Goal: Task Accomplishment & Management: Use online tool/utility

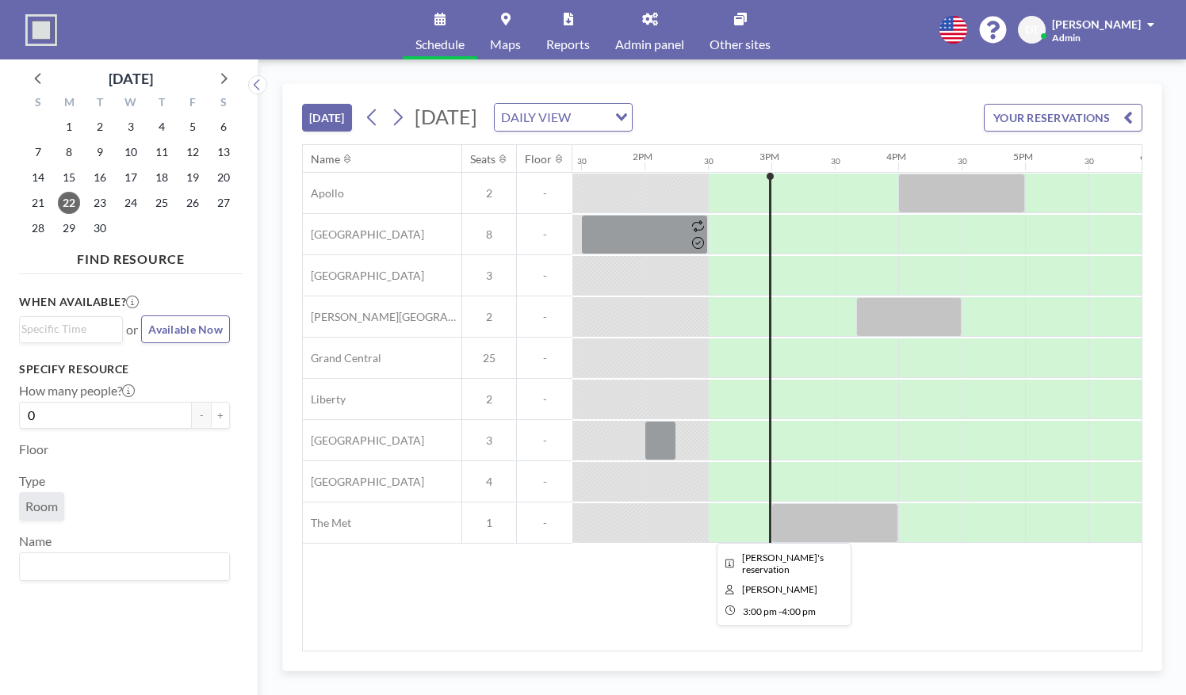
scroll to position [0, 1776]
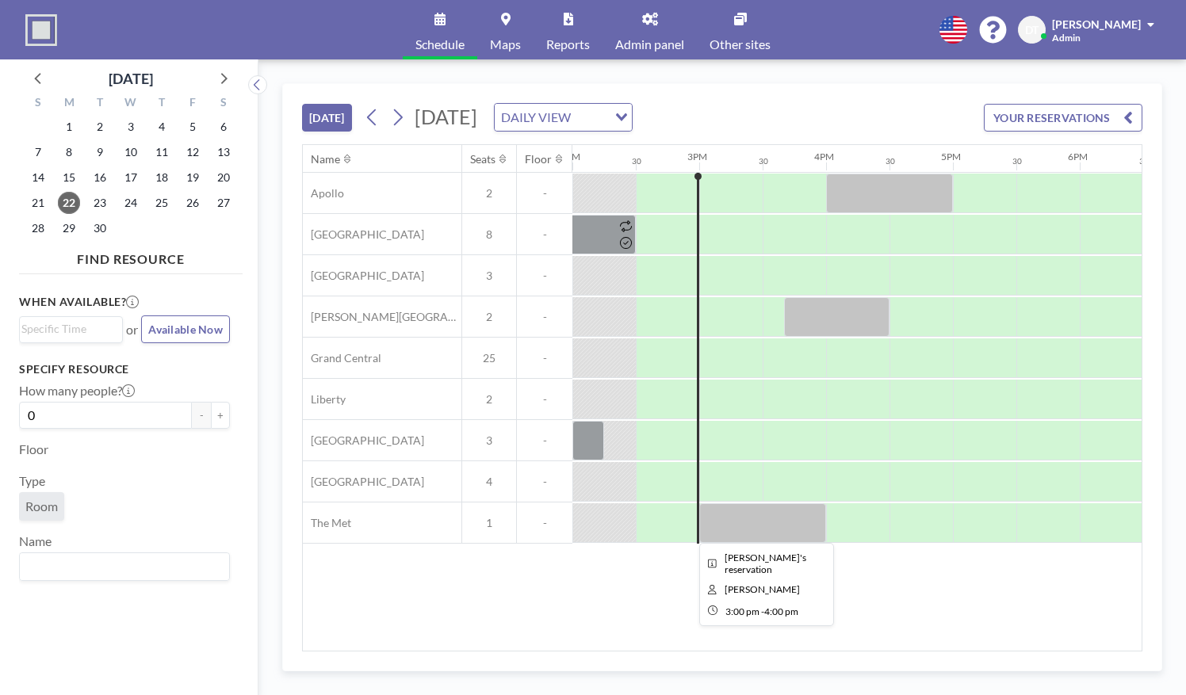
click at [750, 530] on div at bounding box center [762, 523] width 127 height 40
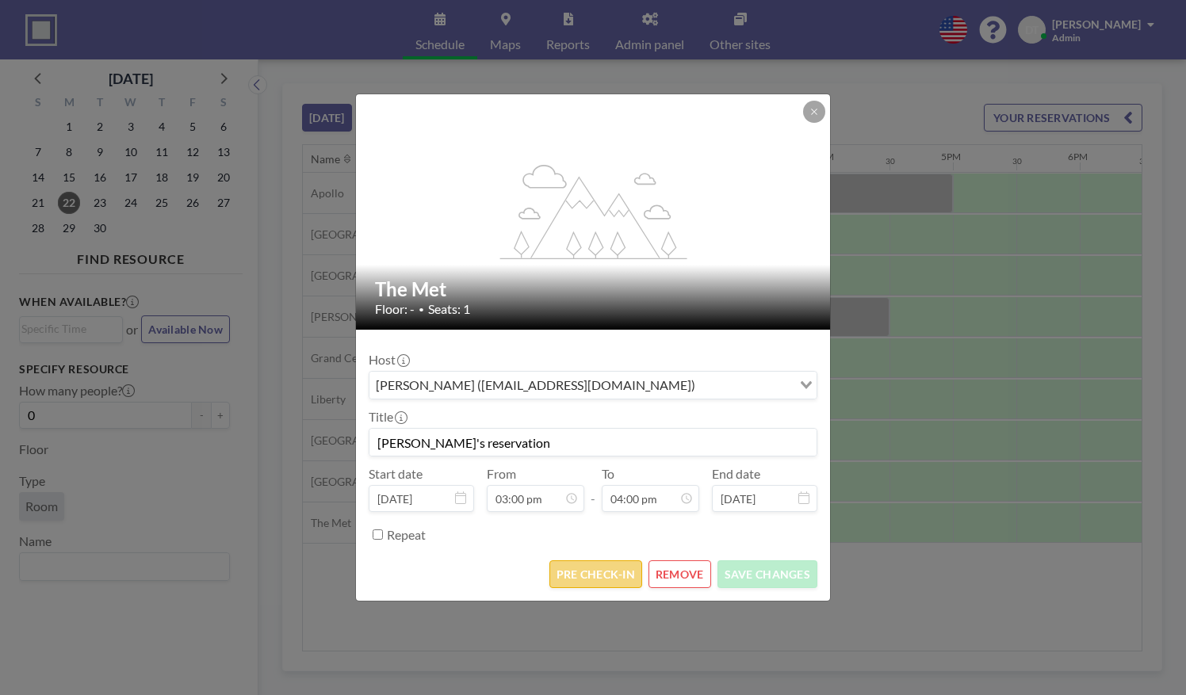
click at [579, 572] on button "PRE CHECK-IN" at bounding box center [595, 575] width 93 height 28
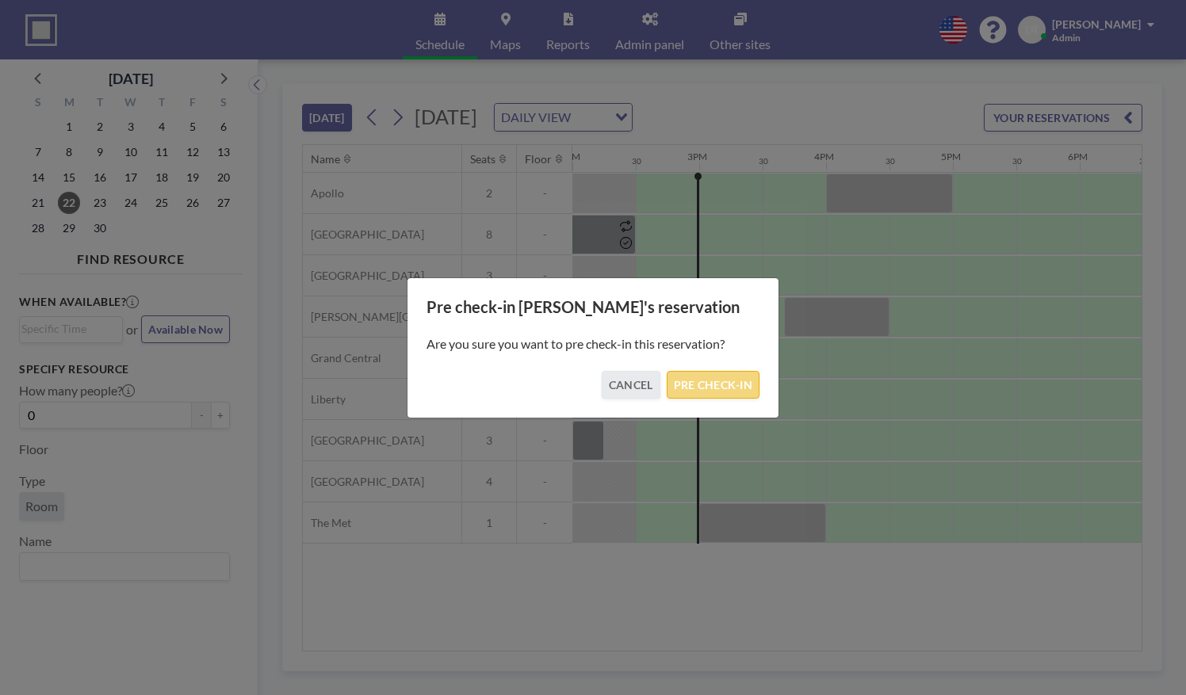
click at [712, 387] on button "PRE CHECK-IN" at bounding box center [713, 385] width 93 height 28
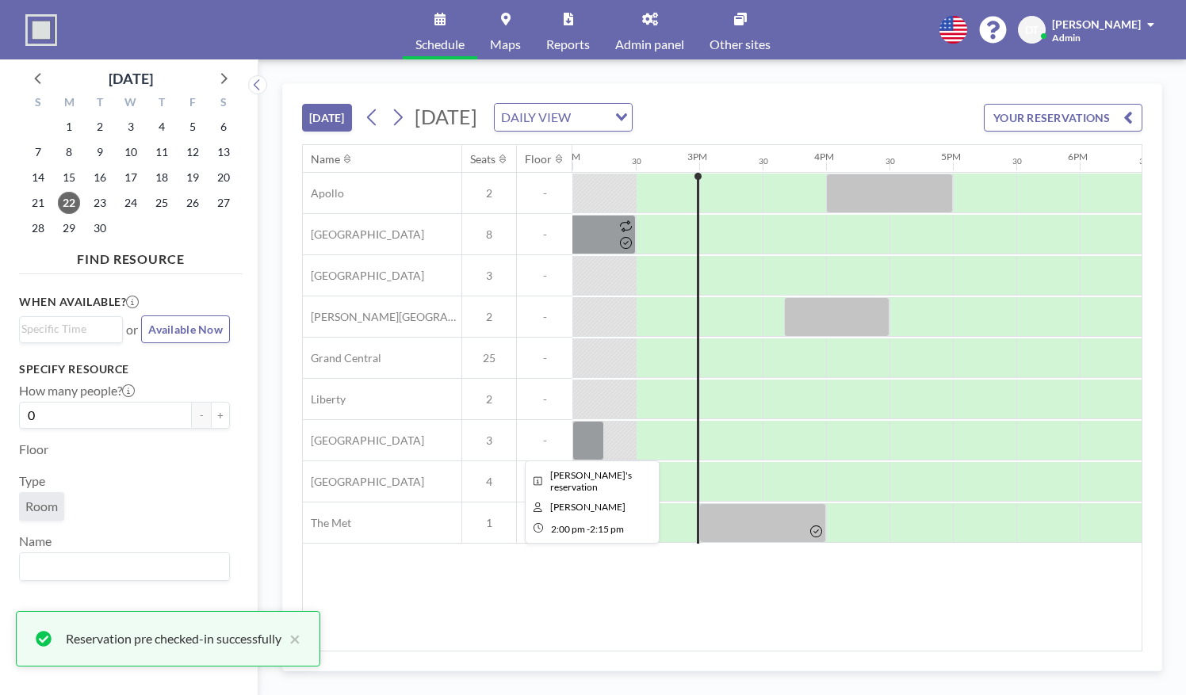
click at [580, 443] on div at bounding box center [588, 441] width 32 height 40
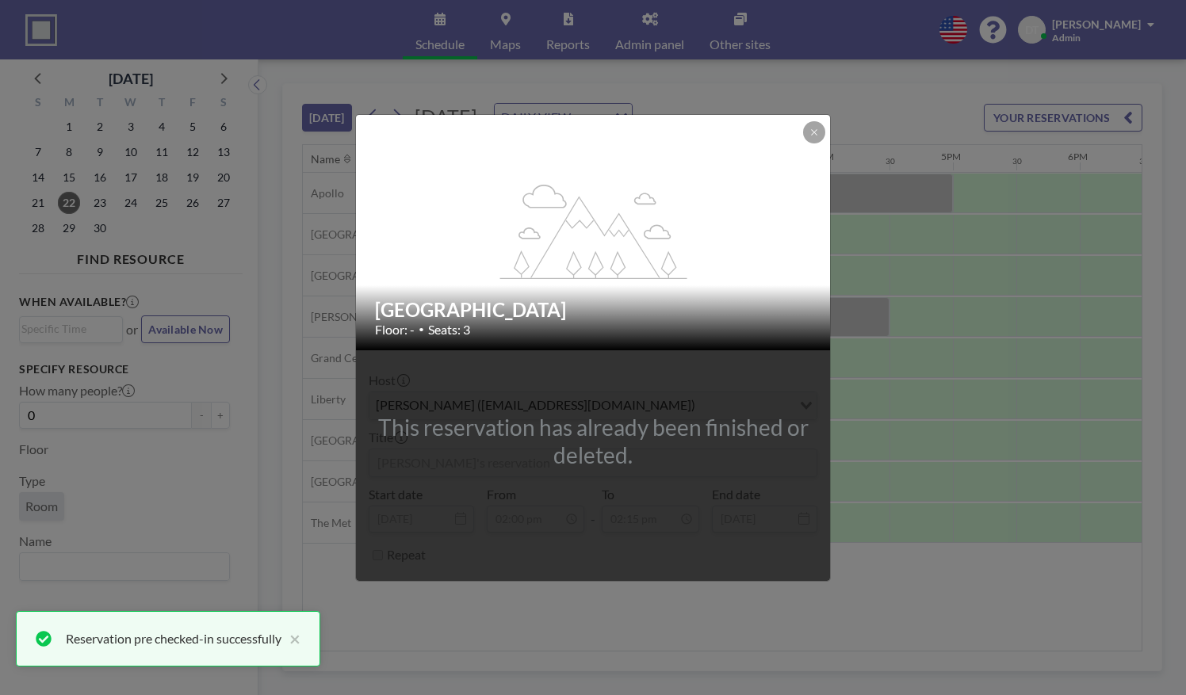
click at [886, 552] on div "flex-grow: 1.2; Penn Station Floor: - • Seats: 3 This reservation has already b…" at bounding box center [593, 347] width 1186 height 695
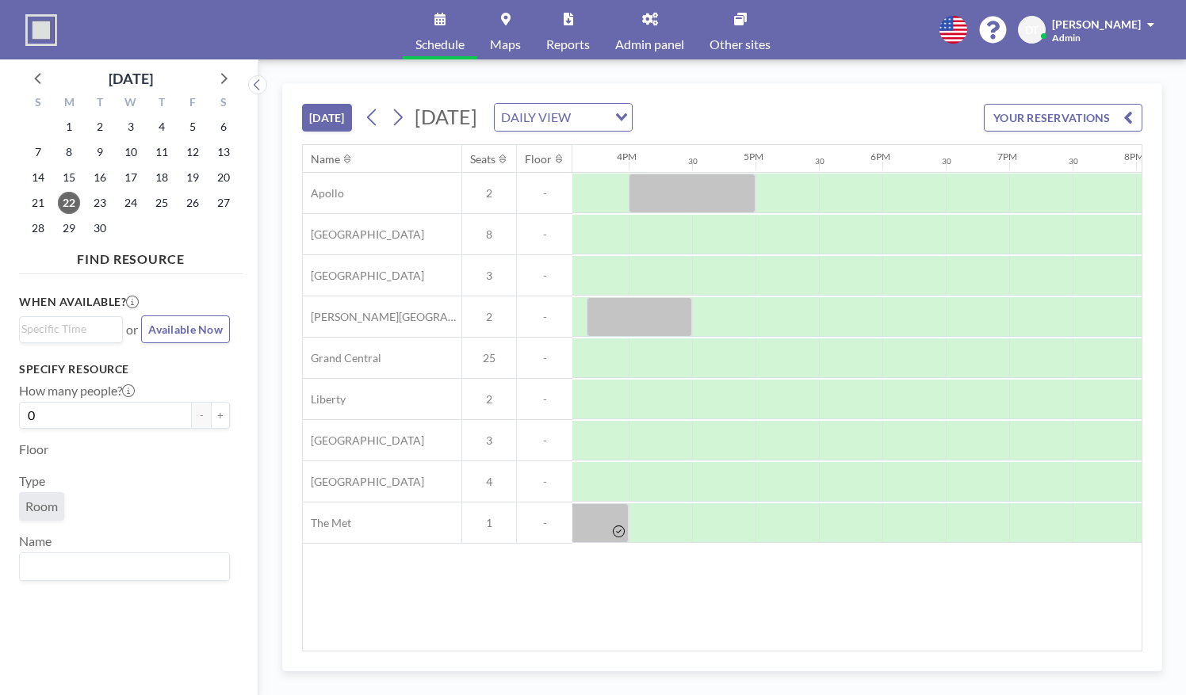
scroll to position [0, 1973]
click at [637, 319] on div at bounding box center [639, 317] width 105 height 40
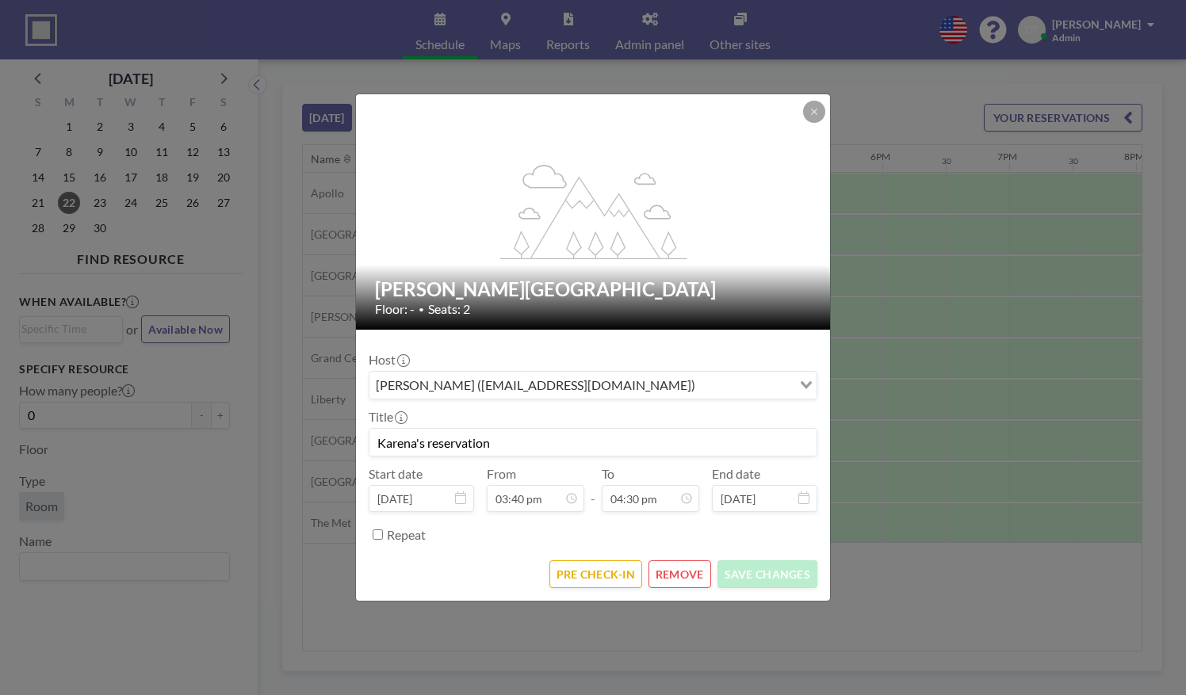
scroll to position [0, 0]
click at [598, 585] on button "PRE CHECK-IN" at bounding box center [595, 575] width 93 height 28
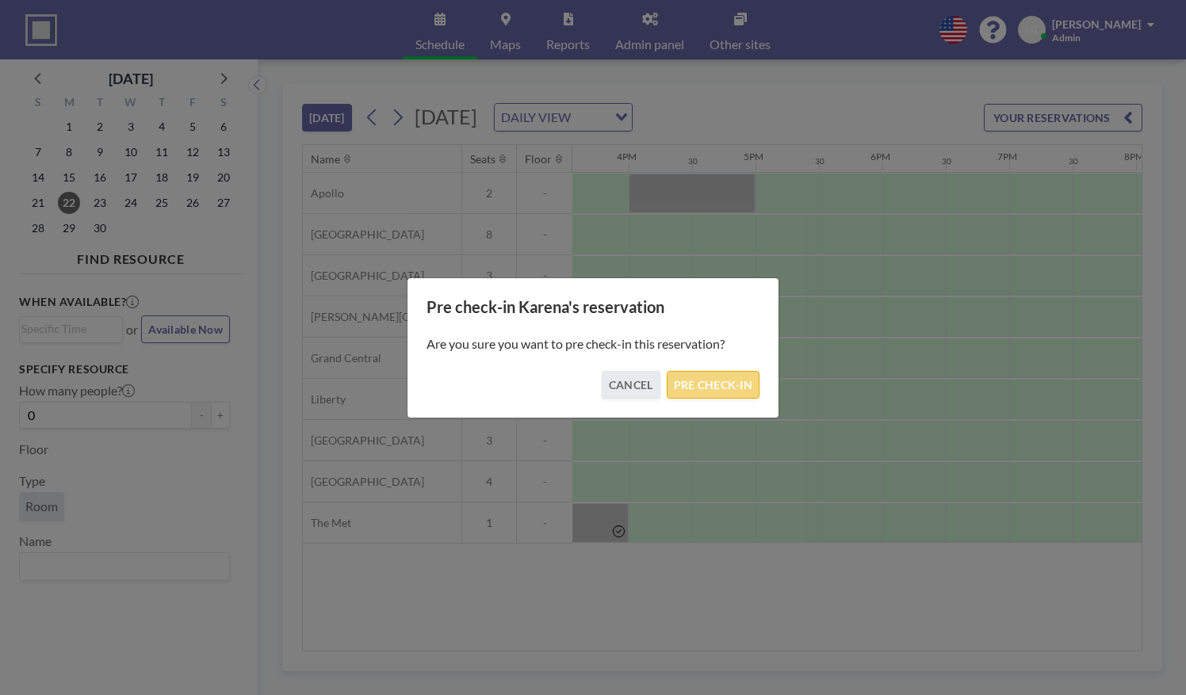
click at [696, 394] on button "PRE CHECK-IN" at bounding box center [713, 385] width 93 height 28
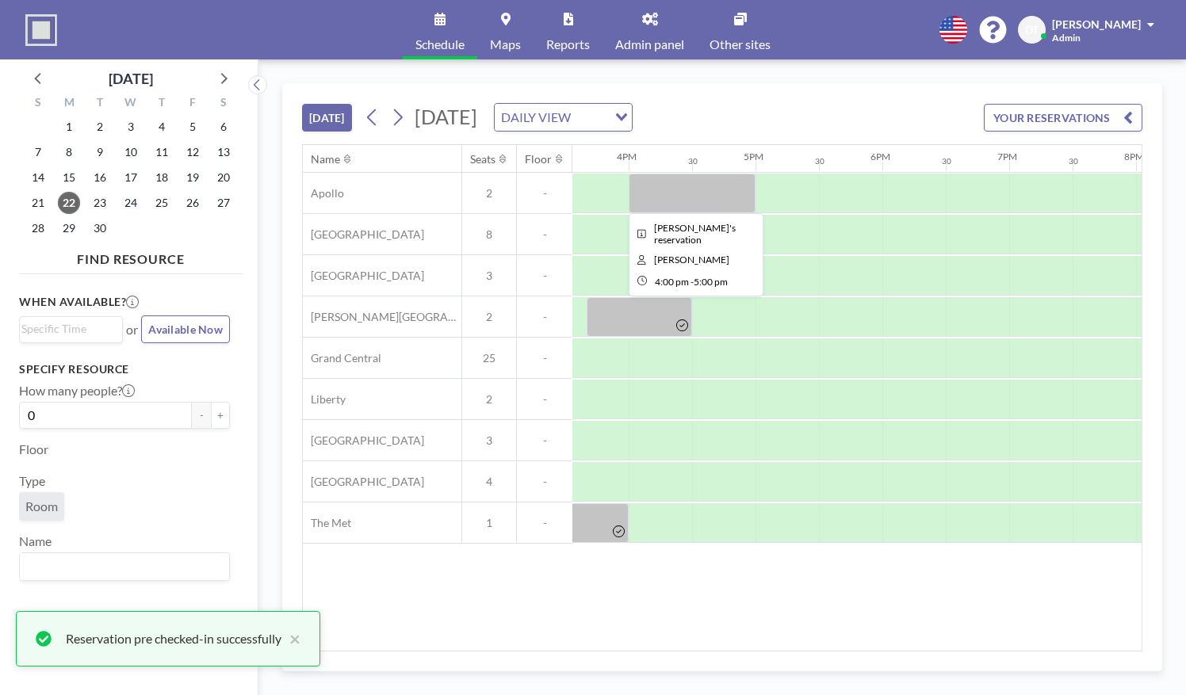
click at [673, 187] on div at bounding box center [692, 194] width 127 height 40
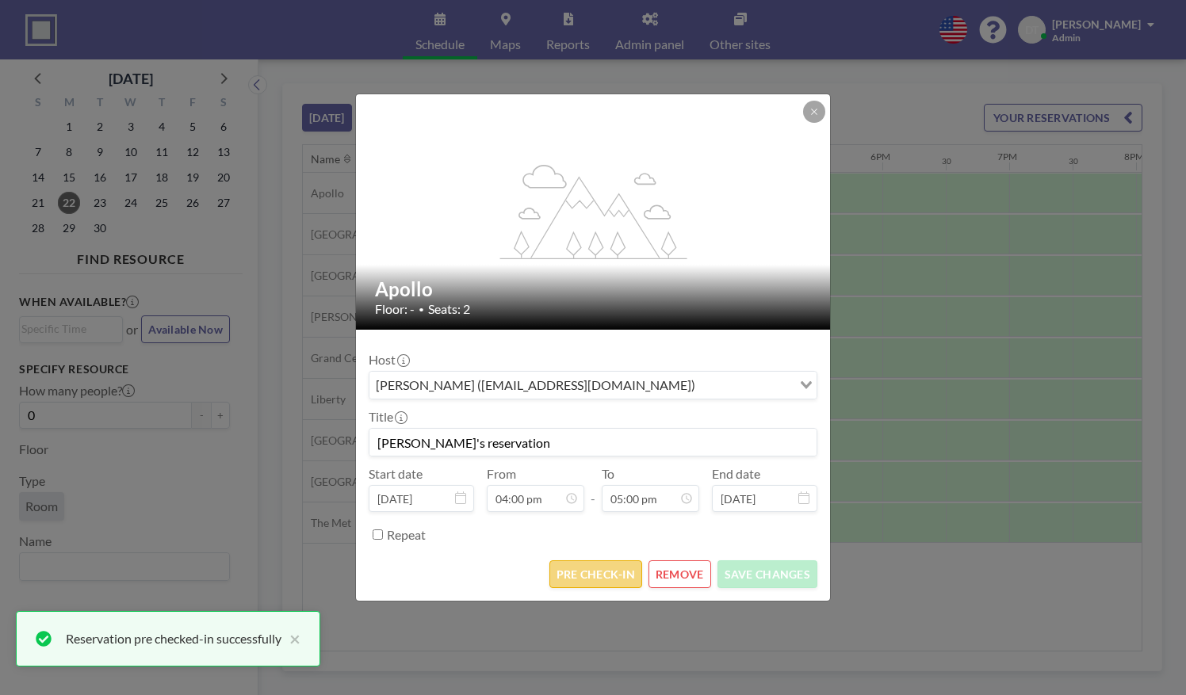
scroll to position [56, 0]
click at [588, 573] on button "PRE CHECK-IN" at bounding box center [595, 575] width 93 height 28
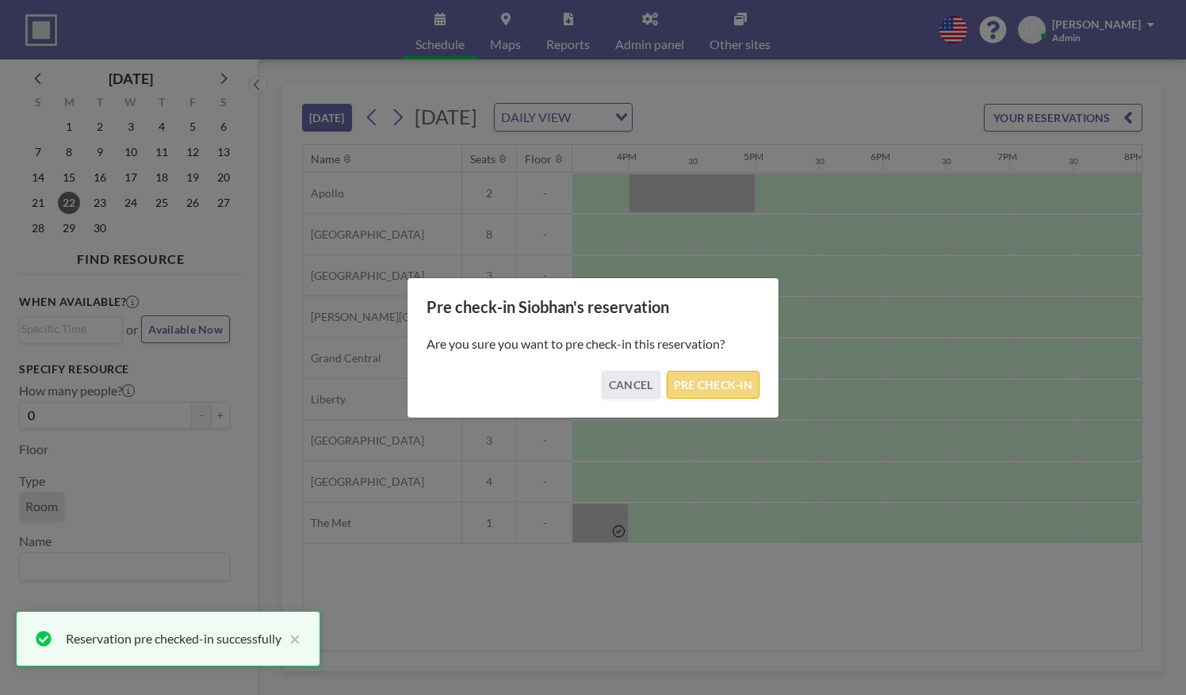
click at [678, 389] on button "PRE CHECK-IN" at bounding box center [713, 385] width 93 height 28
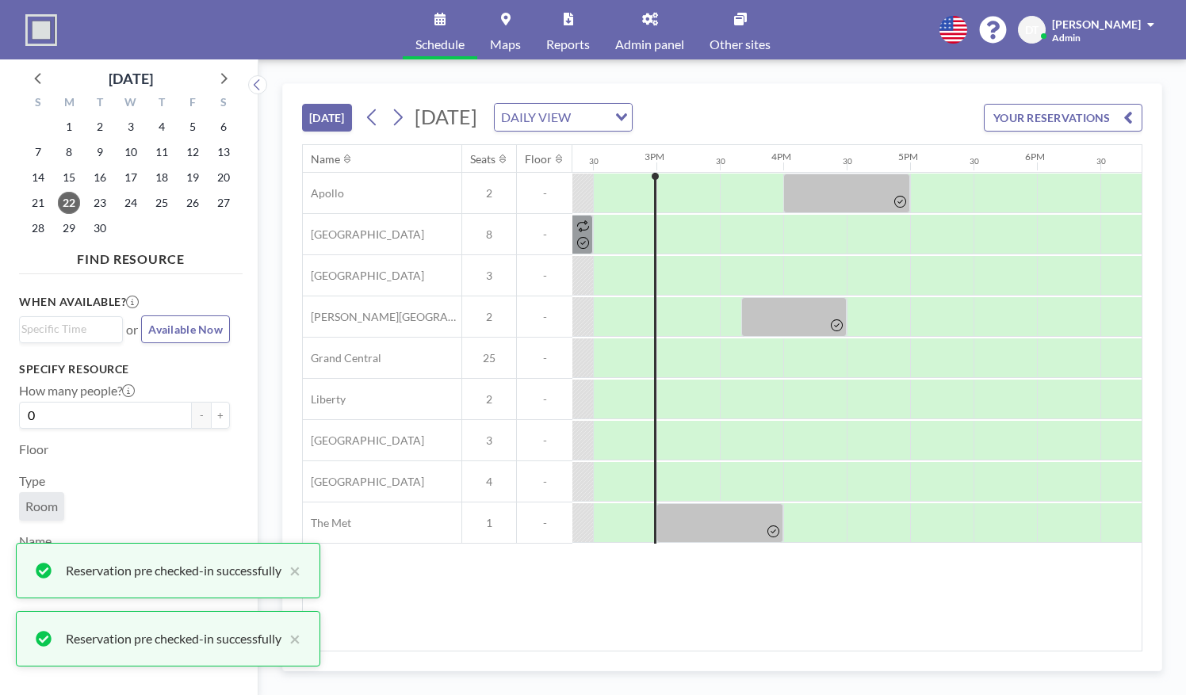
scroll to position [0, 1831]
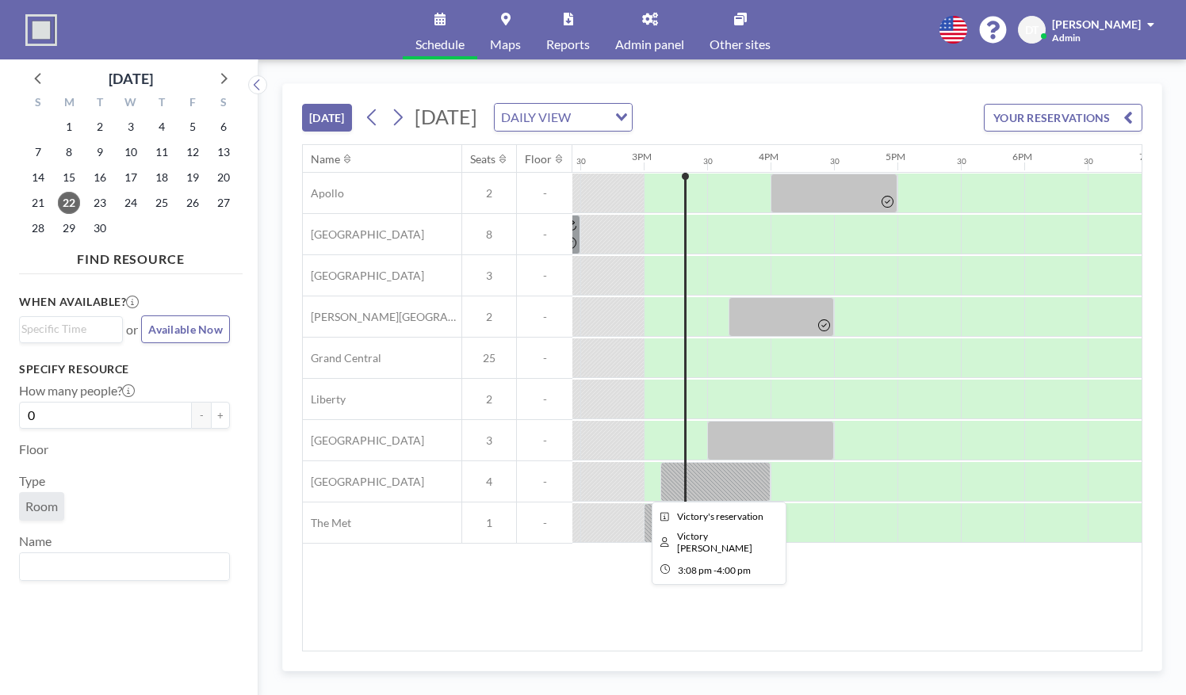
click at [736, 469] on div at bounding box center [715, 482] width 110 height 40
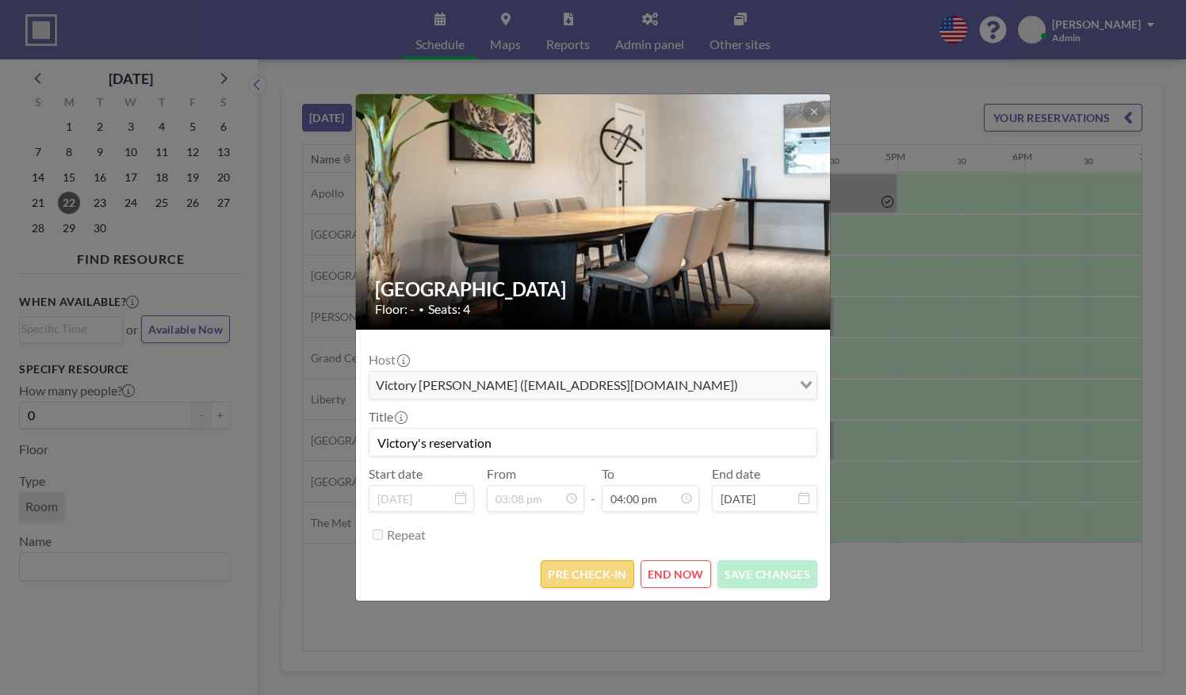
scroll to position [903, 0]
click at [585, 566] on button "PRE CHECK-IN" at bounding box center [587, 575] width 93 height 28
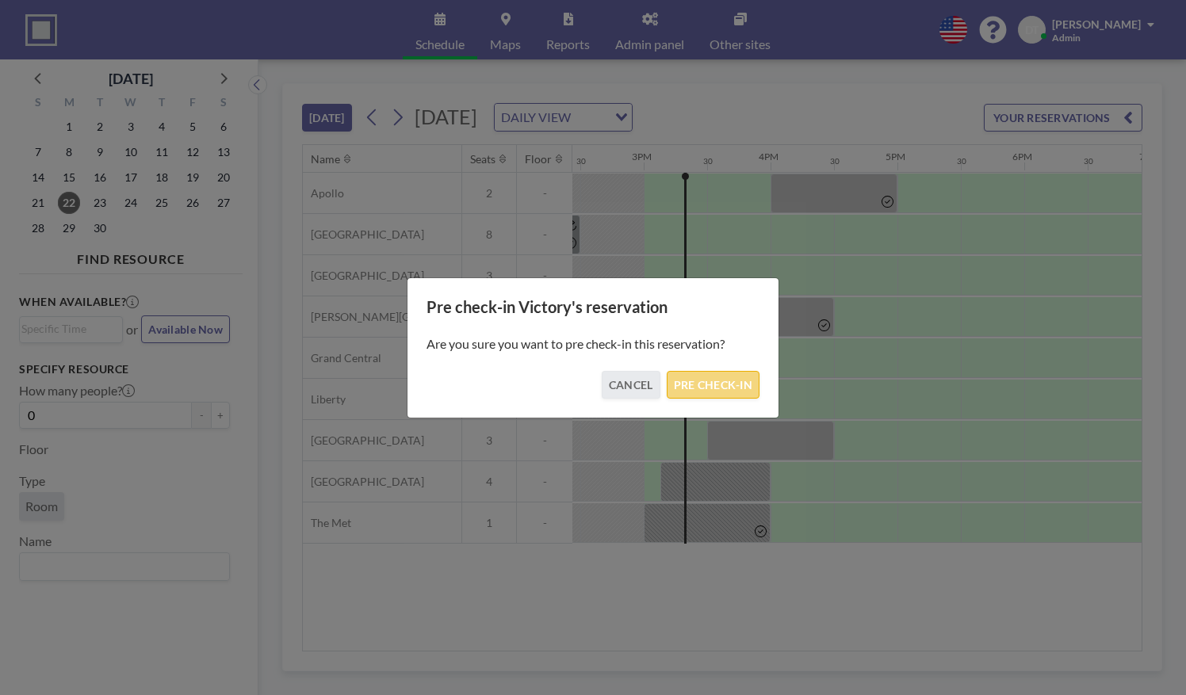
click at [701, 378] on button "PRE CHECK-IN" at bounding box center [713, 385] width 93 height 28
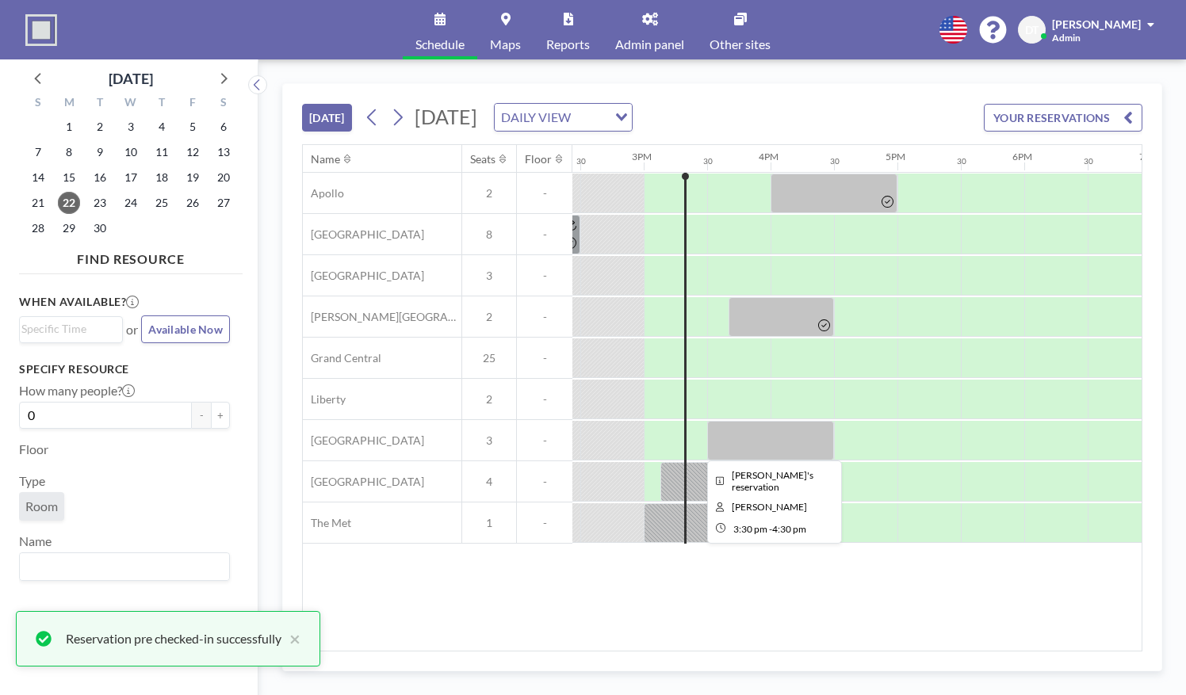
click at [772, 444] on div at bounding box center [770, 441] width 127 height 40
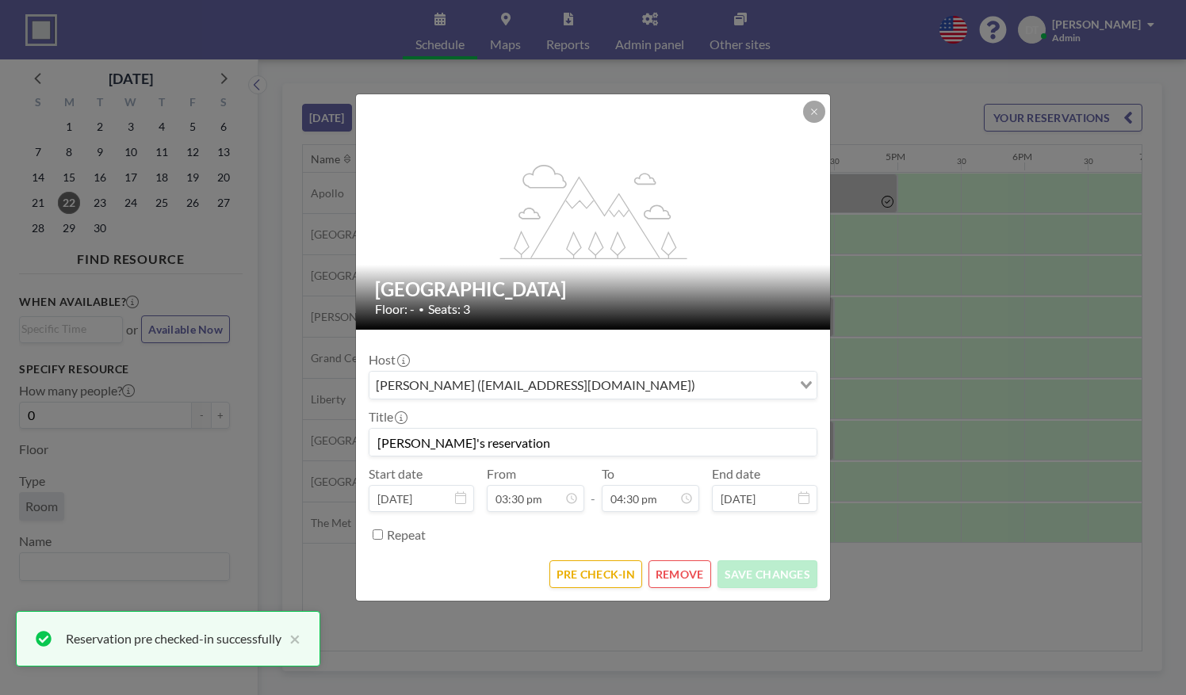
scroll to position [0, 0]
click at [590, 577] on button "PRE CHECK-IN" at bounding box center [595, 575] width 93 height 28
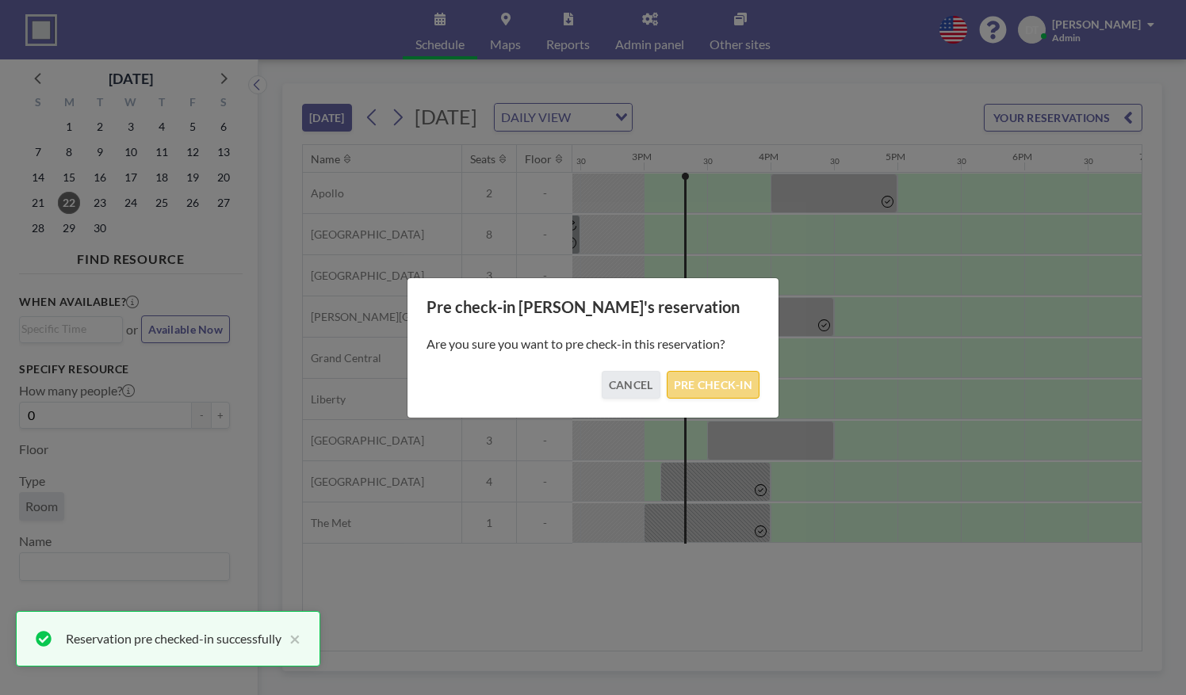
click at [715, 374] on button "PRE CHECK-IN" at bounding box center [713, 385] width 93 height 28
